Goal: Navigation & Orientation: Find specific page/section

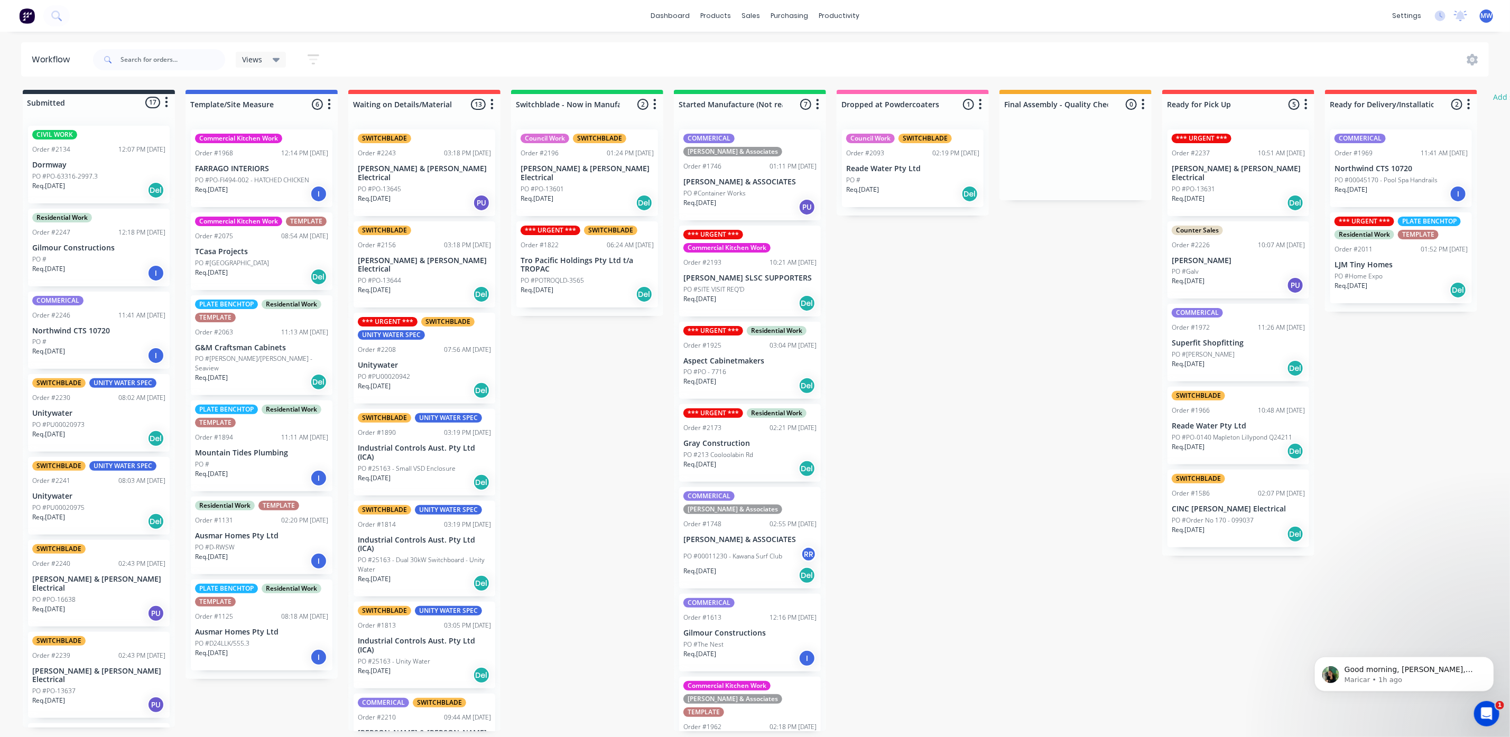
scroll to position [6, 0]
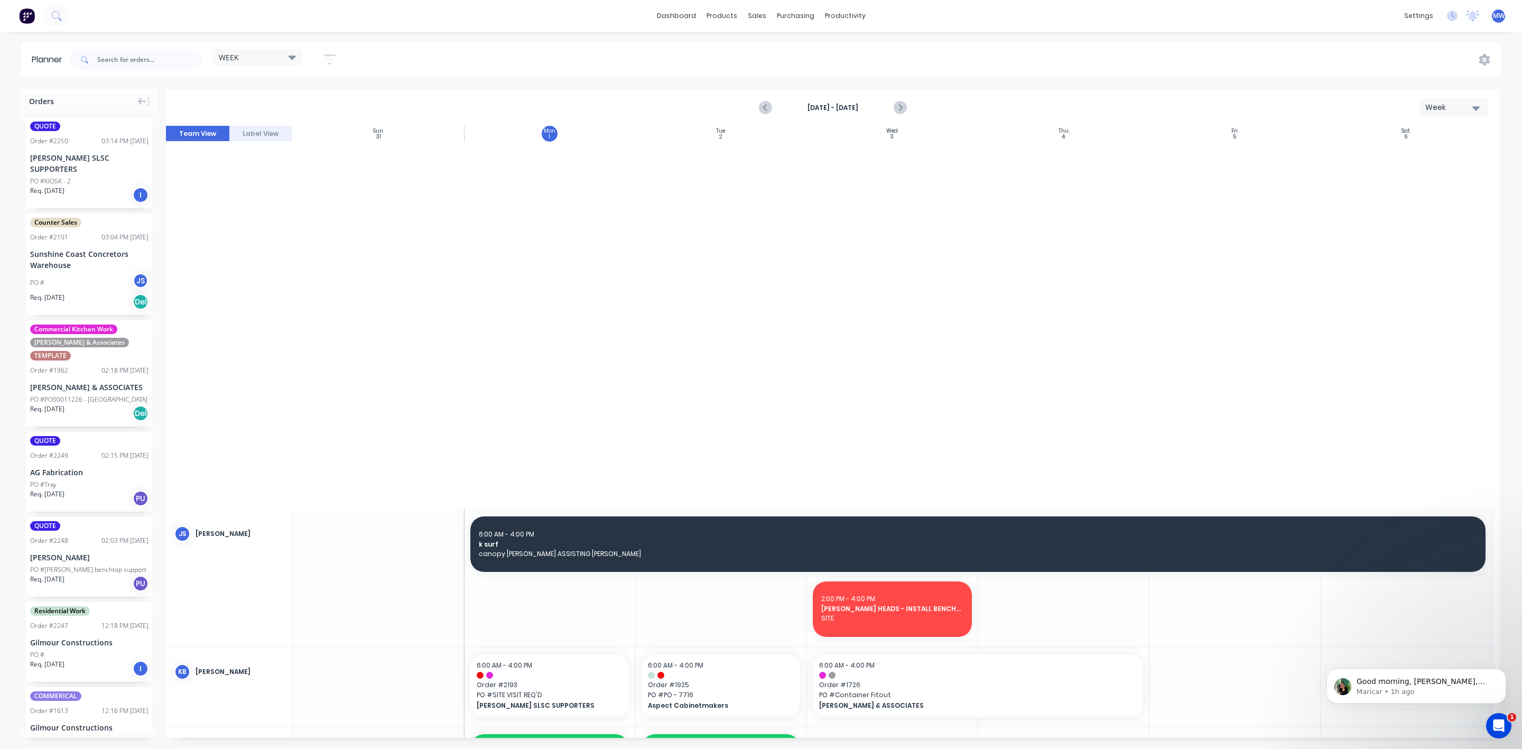
scroll to position [914, 0]
